Goal: Task Accomplishment & Management: Manage account settings

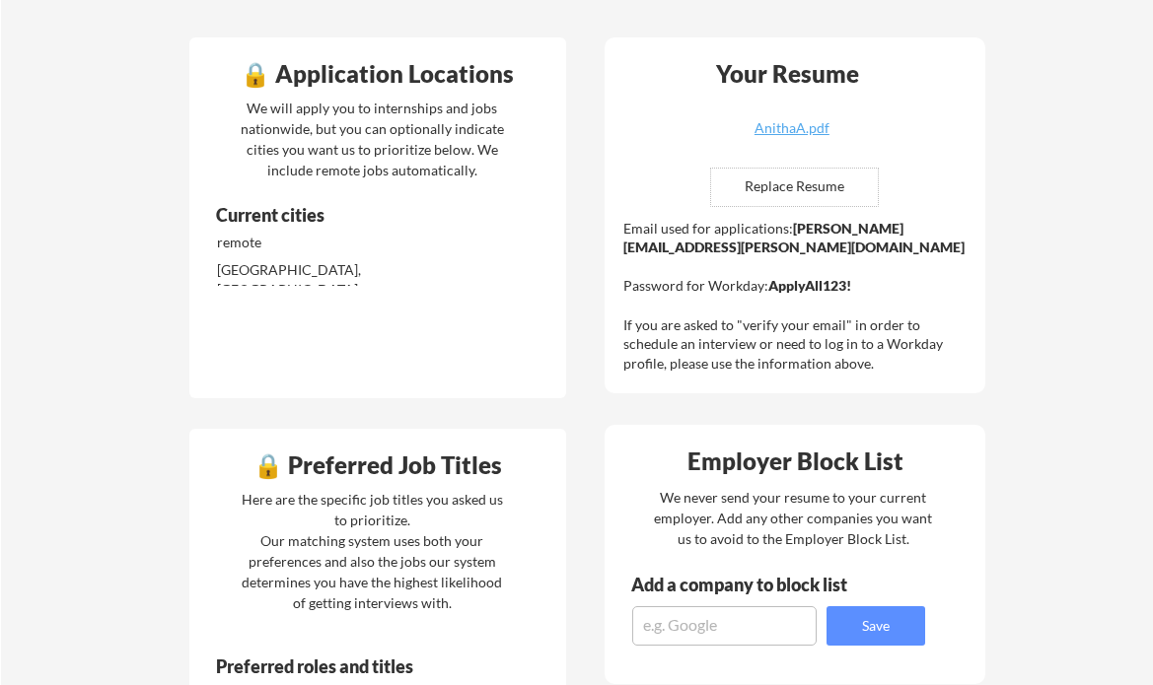
scroll to position [334, 0]
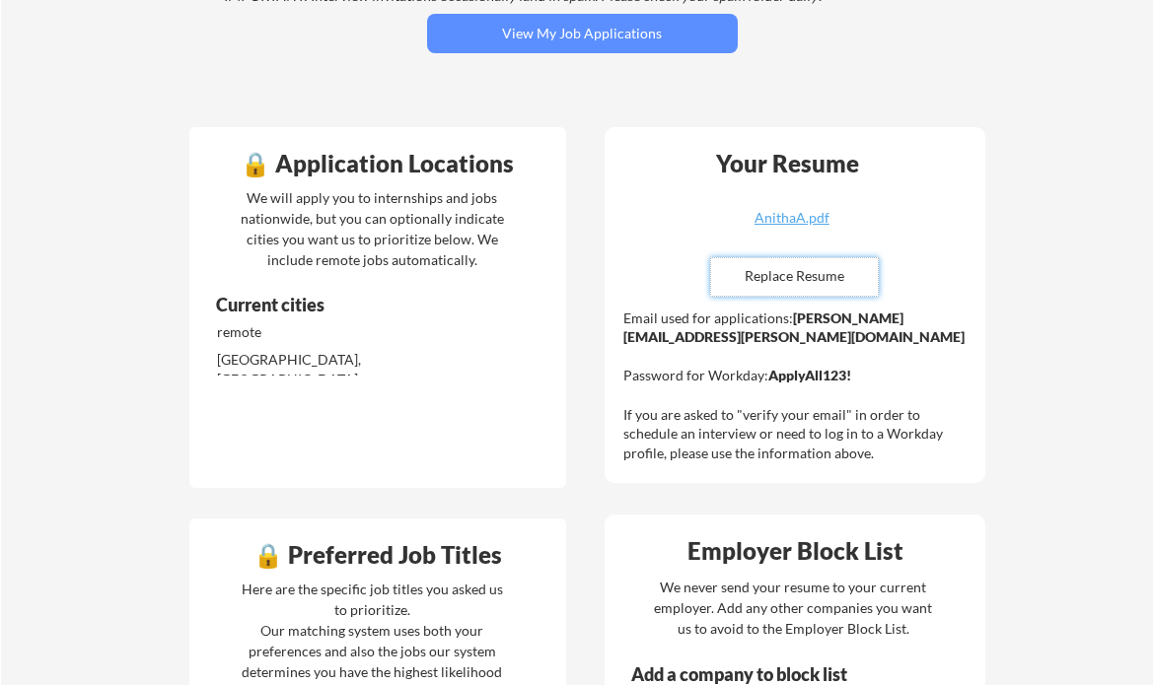
click at [794, 274] on input "file" at bounding box center [794, 276] width 167 height 37
type input "C:\fakepath\AnithaA.pdf"
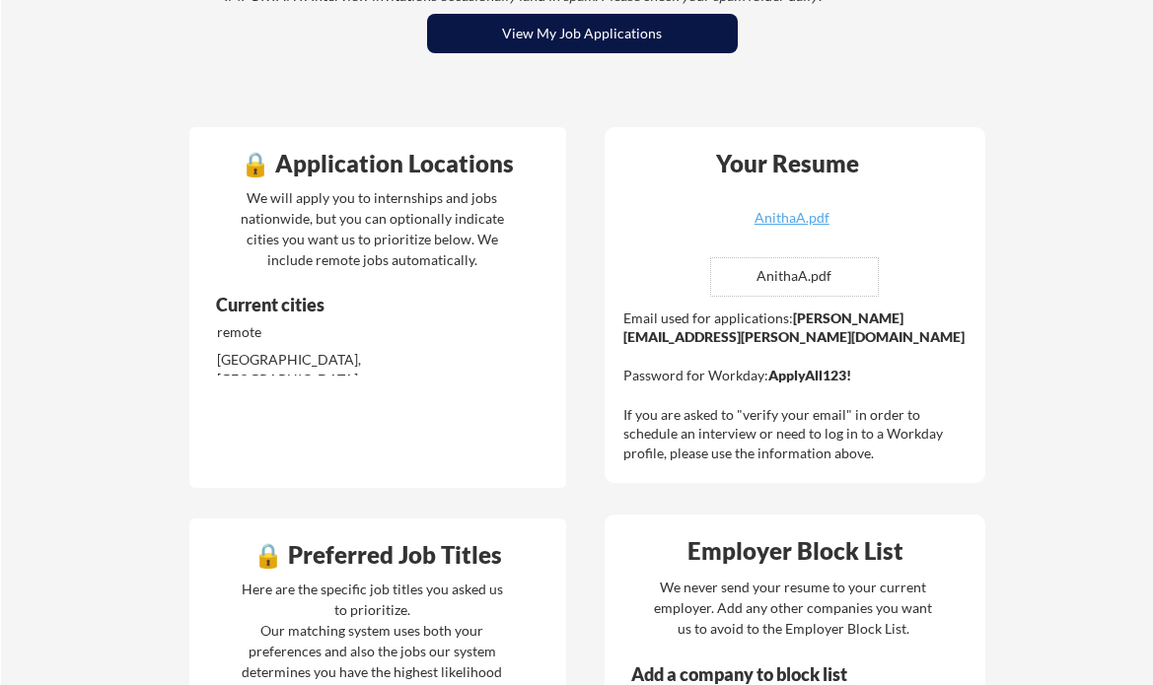
click at [618, 35] on button "View My Job Applications" at bounding box center [582, 33] width 311 height 39
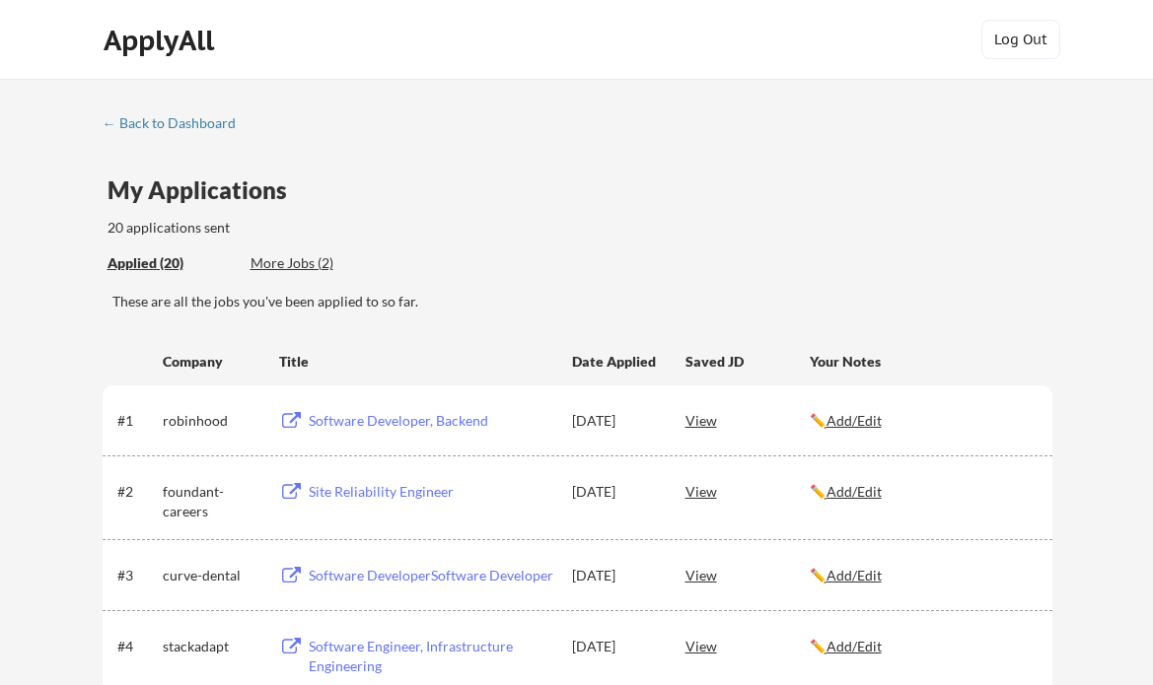
click at [307, 263] on div "More Jobs (2)" at bounding box center [322, 263] width 145 height 20
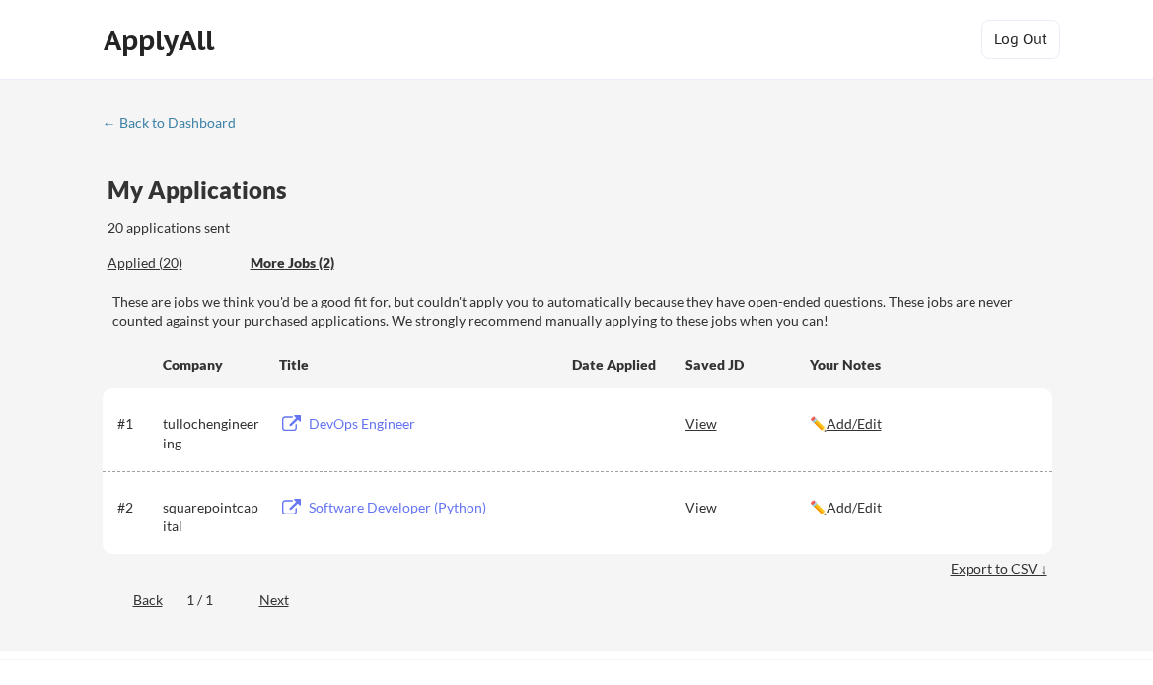
click at [703, 508] on div "View" at bounding box center [747, 506] width 124 height 35
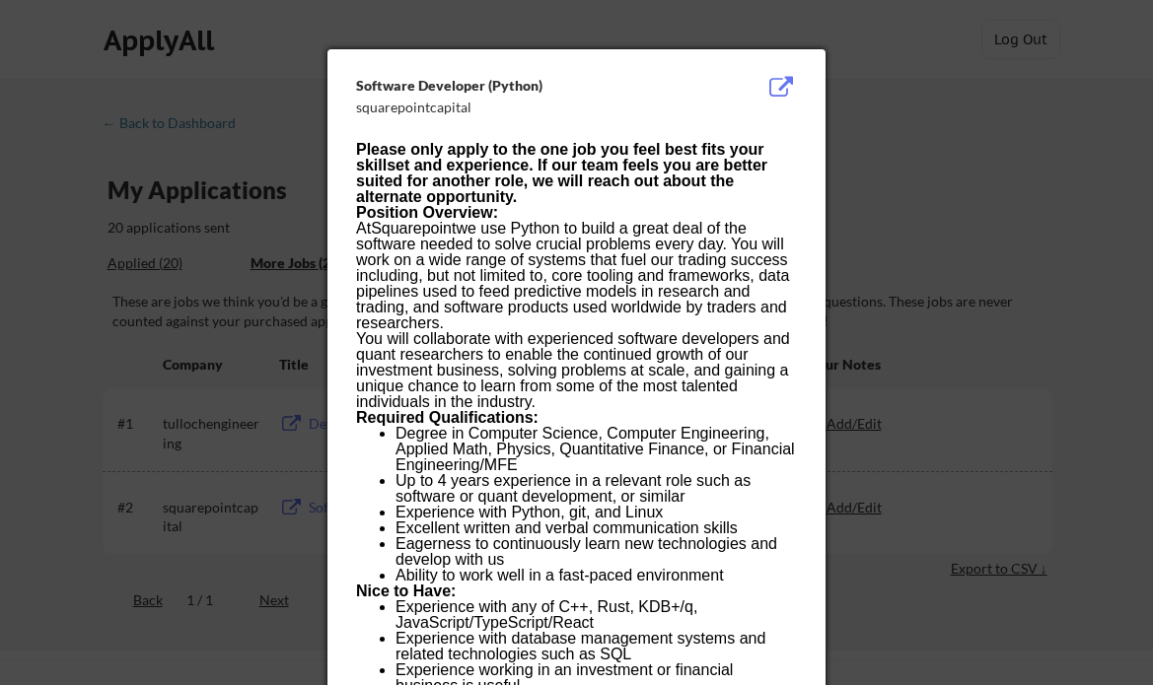
click at [923, 225] on div at bounding box center [576, 342] width 1153 height 685
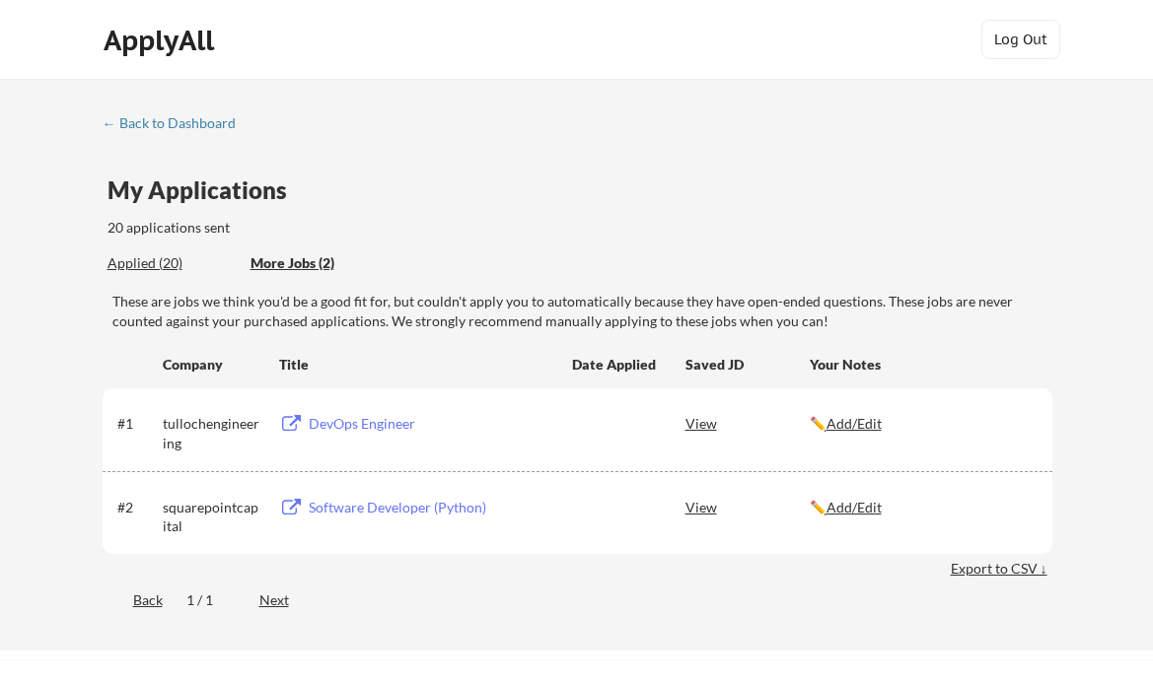
click at [158, 258] on div "Applied (20)" at bounding box center [171, 263] width 128 height 20
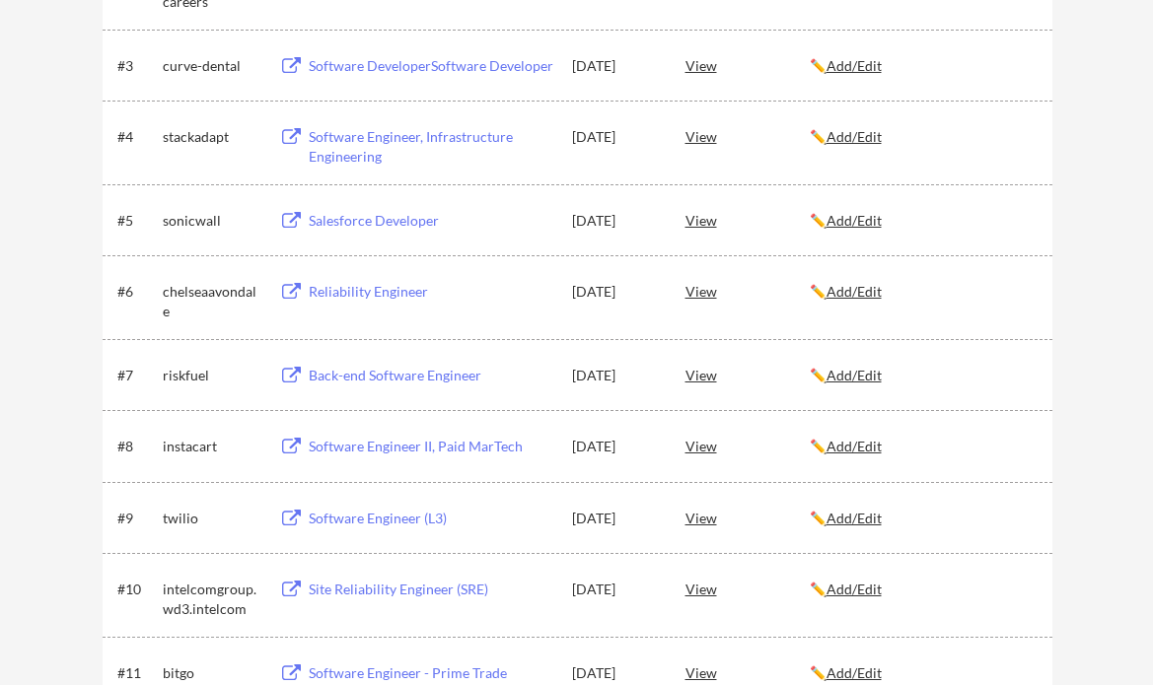
scroll to position [512, 0]
click at [705, 591] on div "View" at bounding box center [747, 586] width 124 height 35
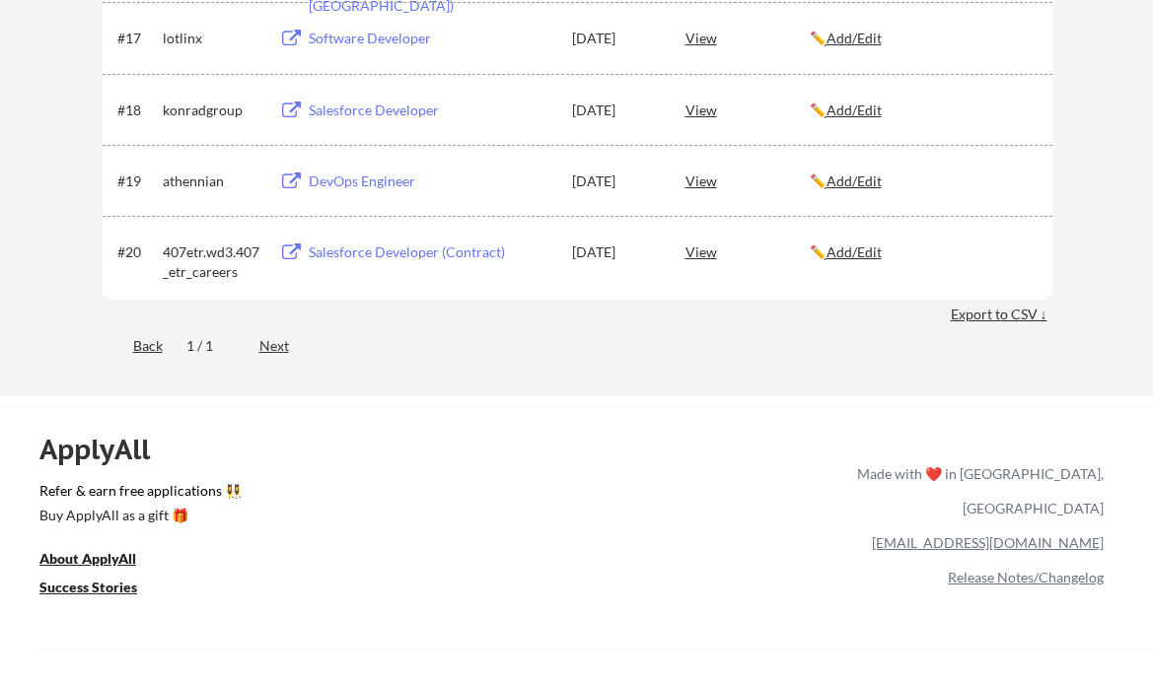
scroll to position [1421, 0]
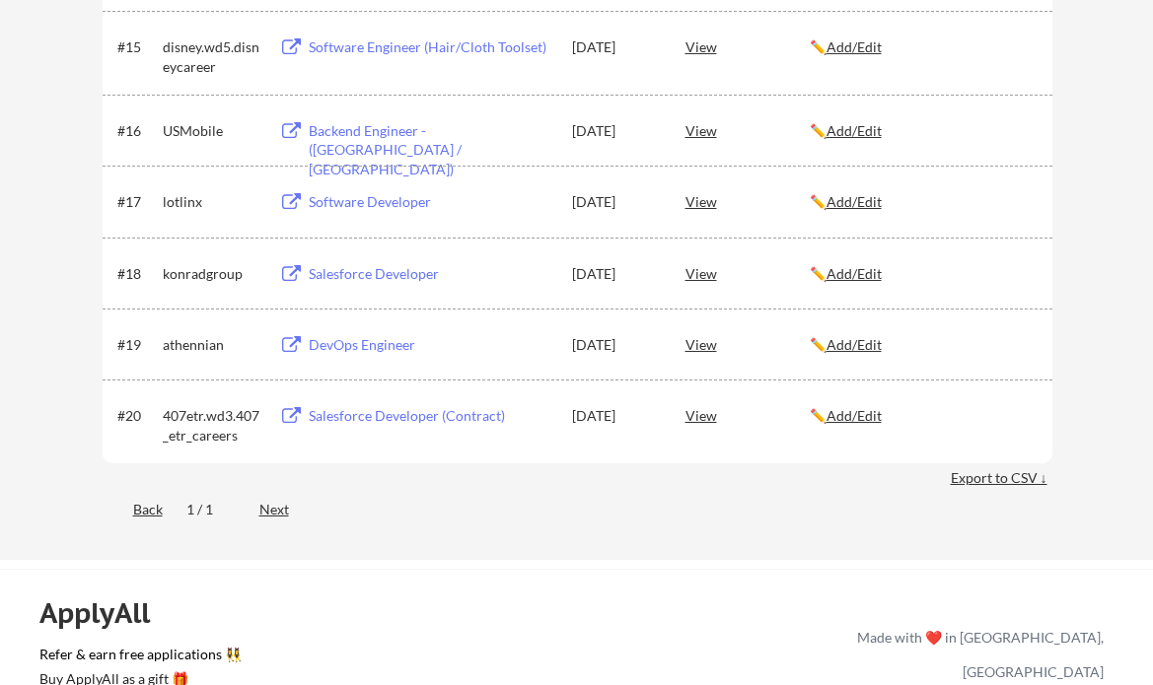
click at [704, 419] on div "View" at bounding box center [747, 414] width 124 height 35
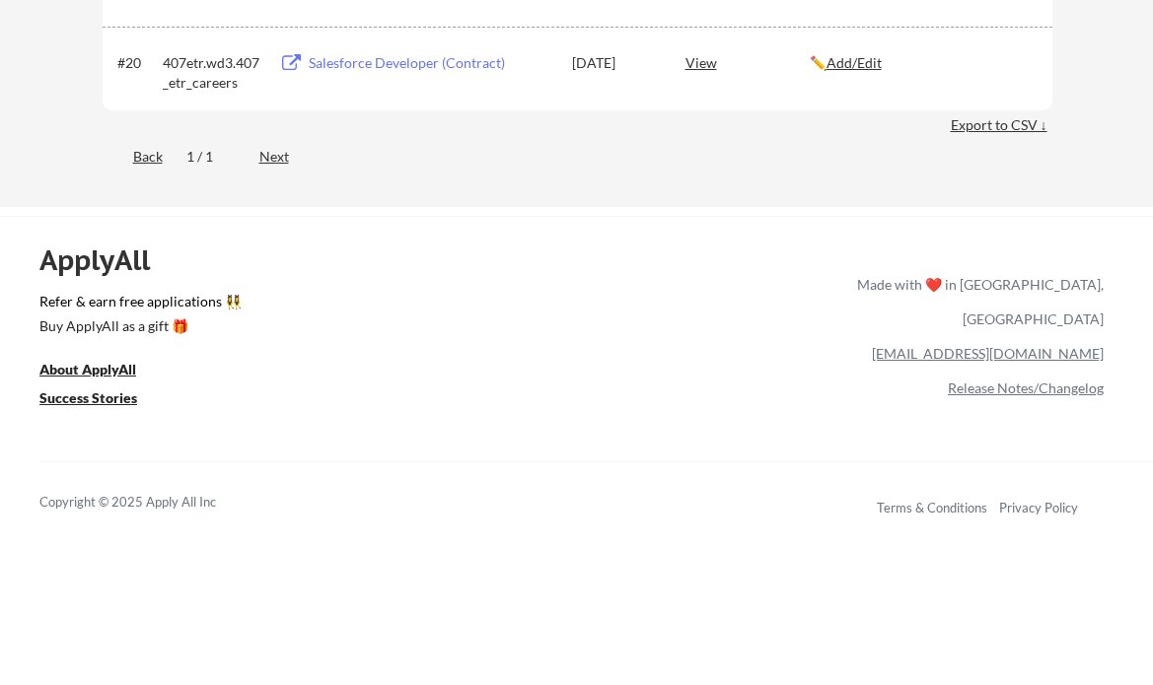
scroll to position [1703, 0]
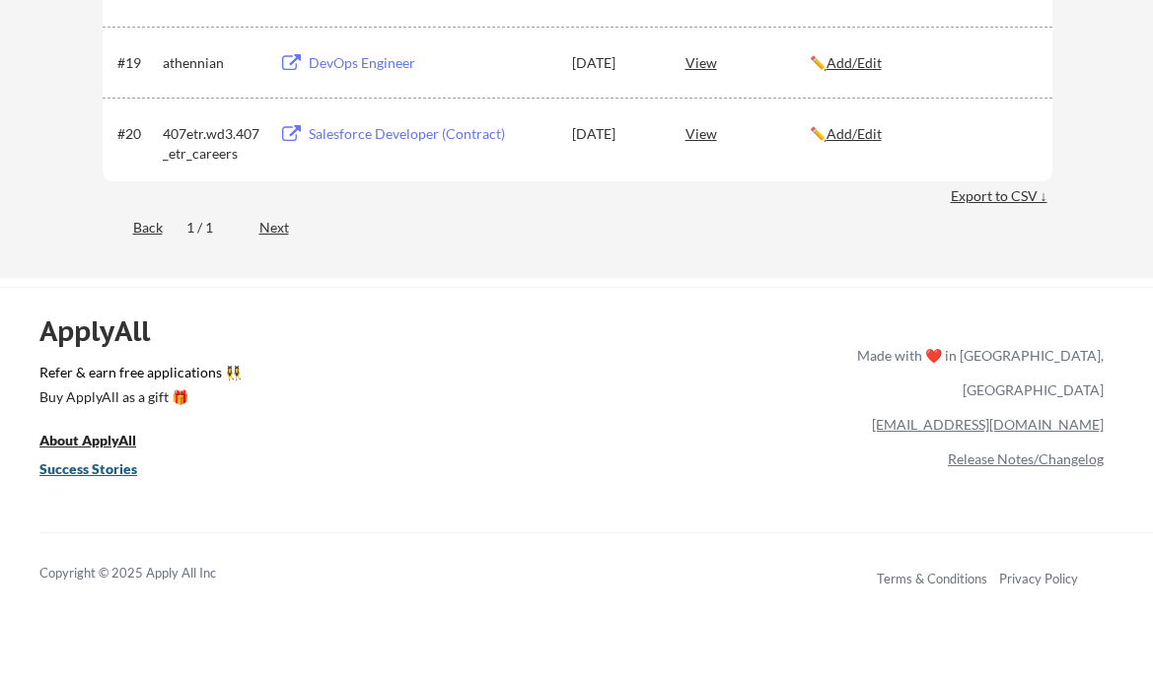
click at [120, 470] on u "Success Stories" at bounding box center [88, 468] width 98 height 17
